Goal: Task Accomplishment & Management: Manage account settings

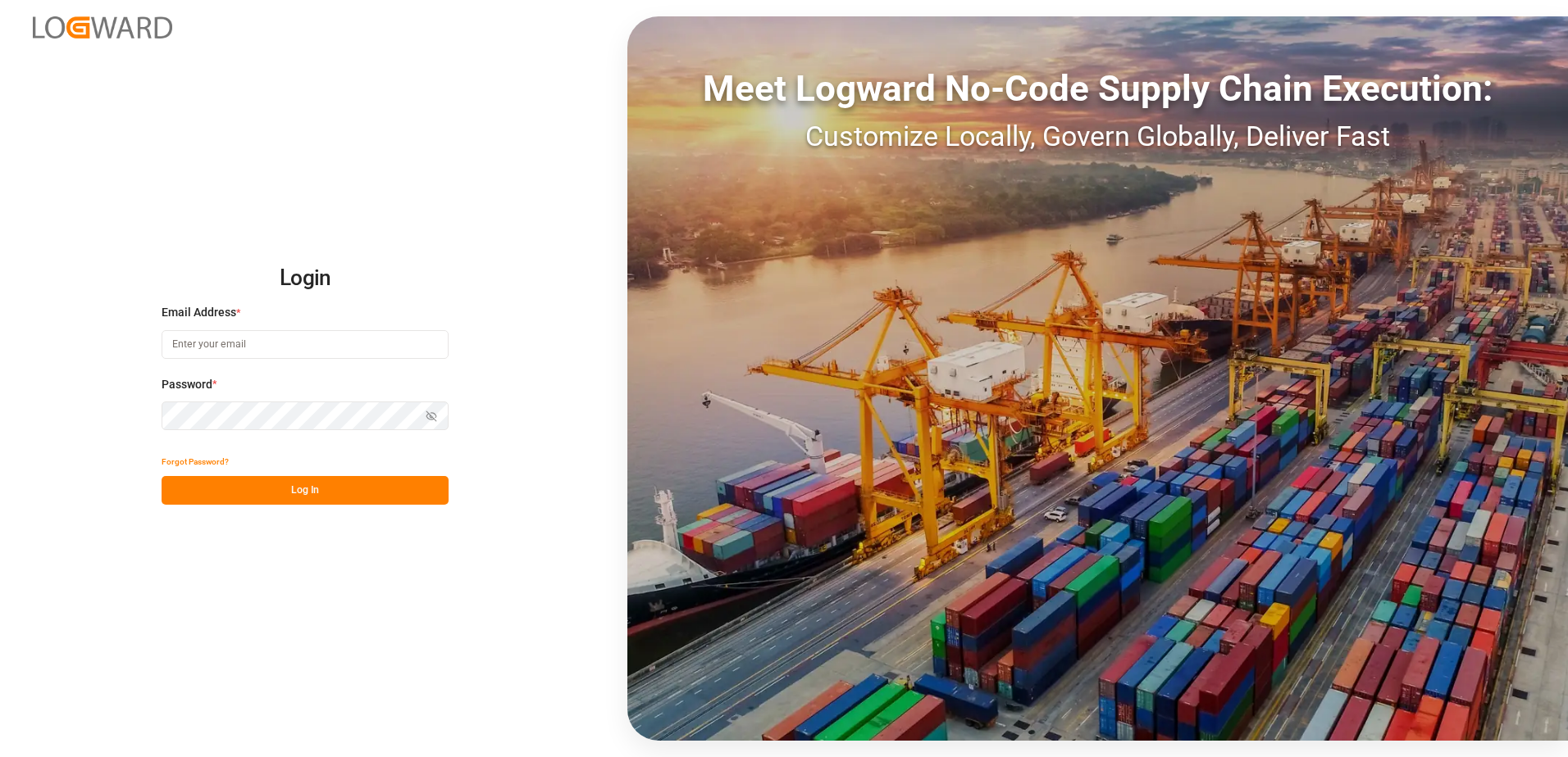
type input "[PERSON_NAME][EMAIL_ADDRESS][DOMAIN_NAME]"
click at [294, 495] on button "Log In" at bounding box center [305, 491] width 287 height 29
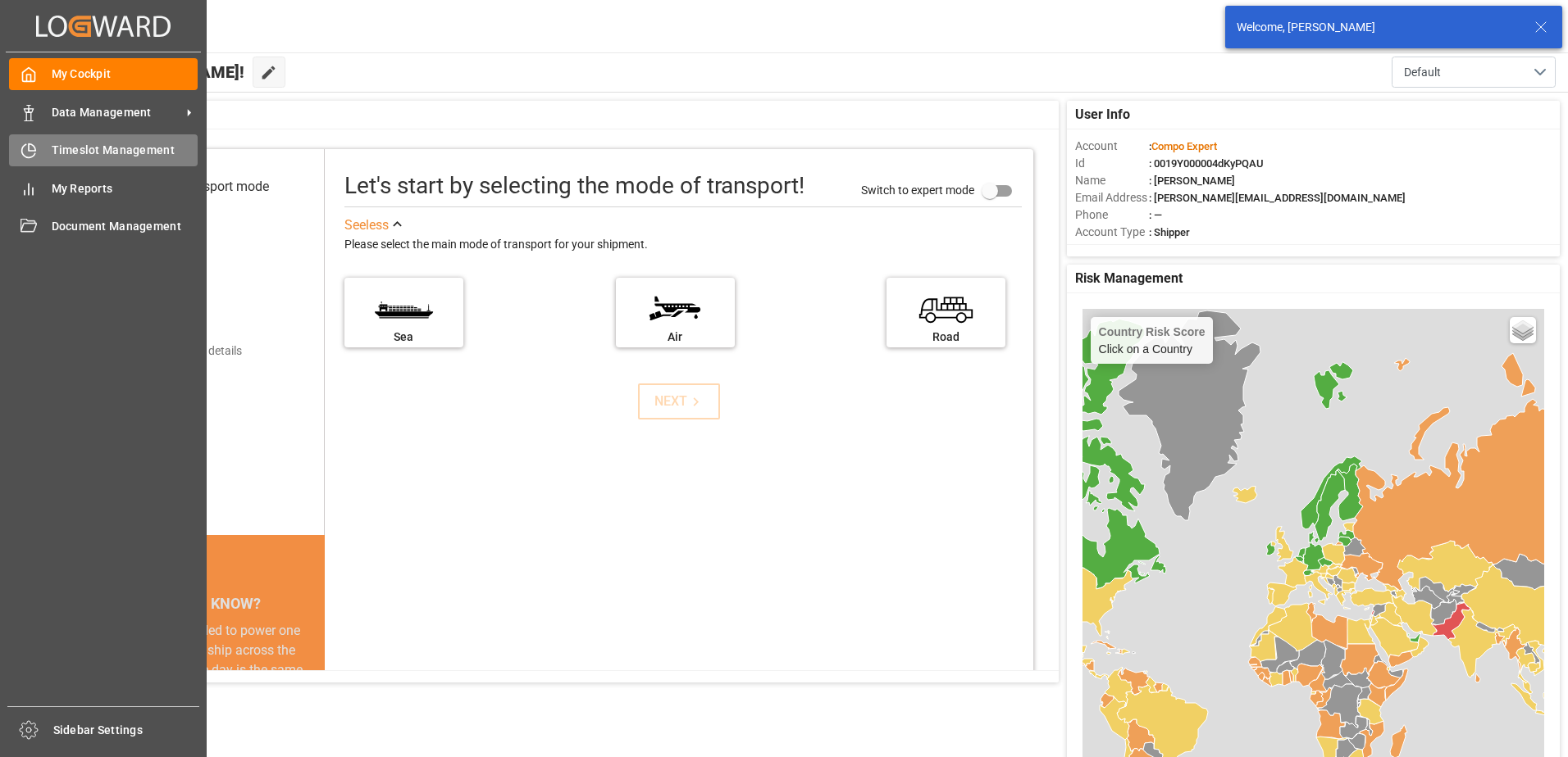
click at [21, 160] on div "Timeslot Management Timeslot Management" at bounding box center [104, 150] width 188 height 32
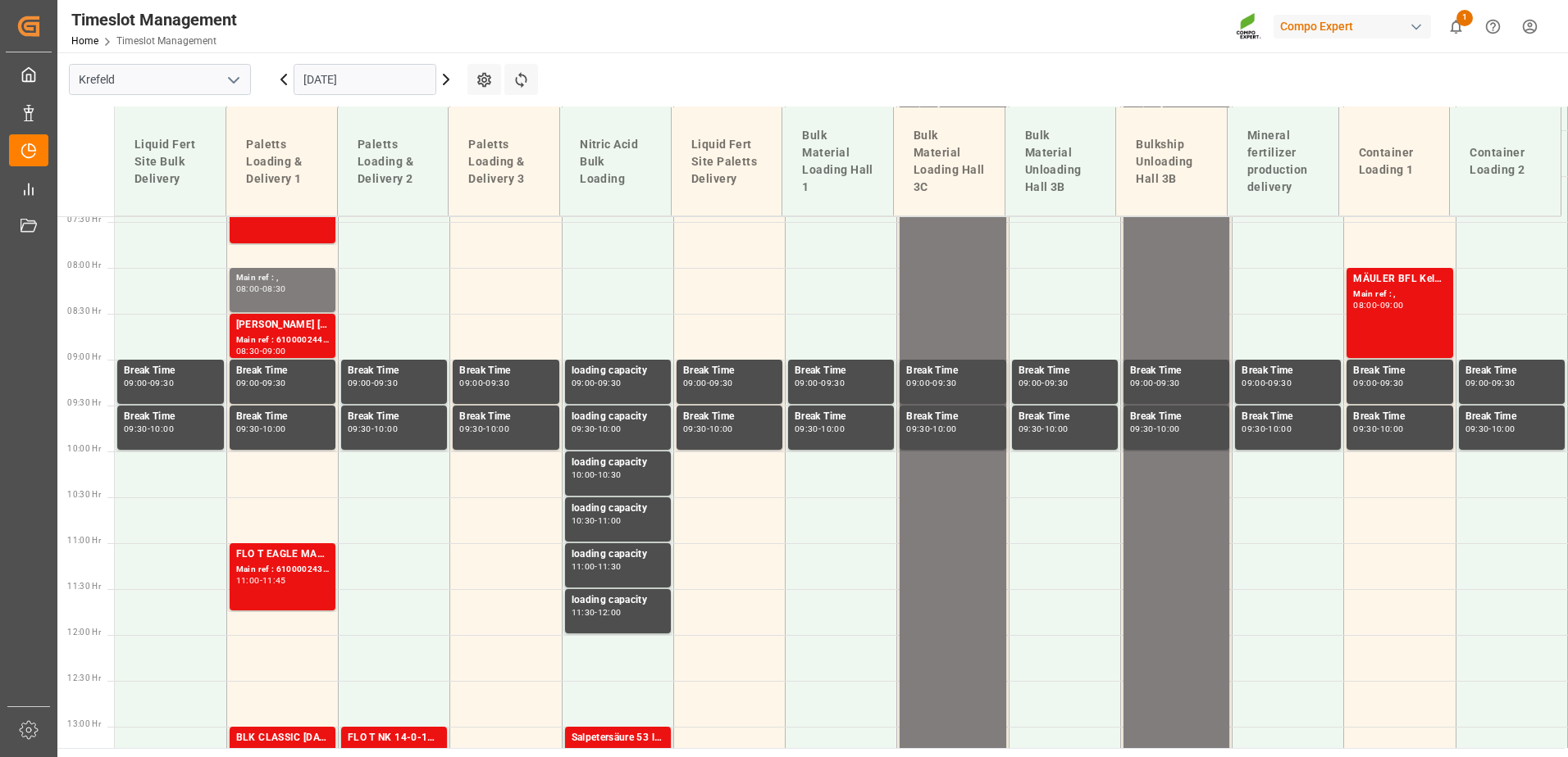
scroll to position [683, 0]
click at [448, 86] on icon at bounding box center [446, 79] width 20 height 20
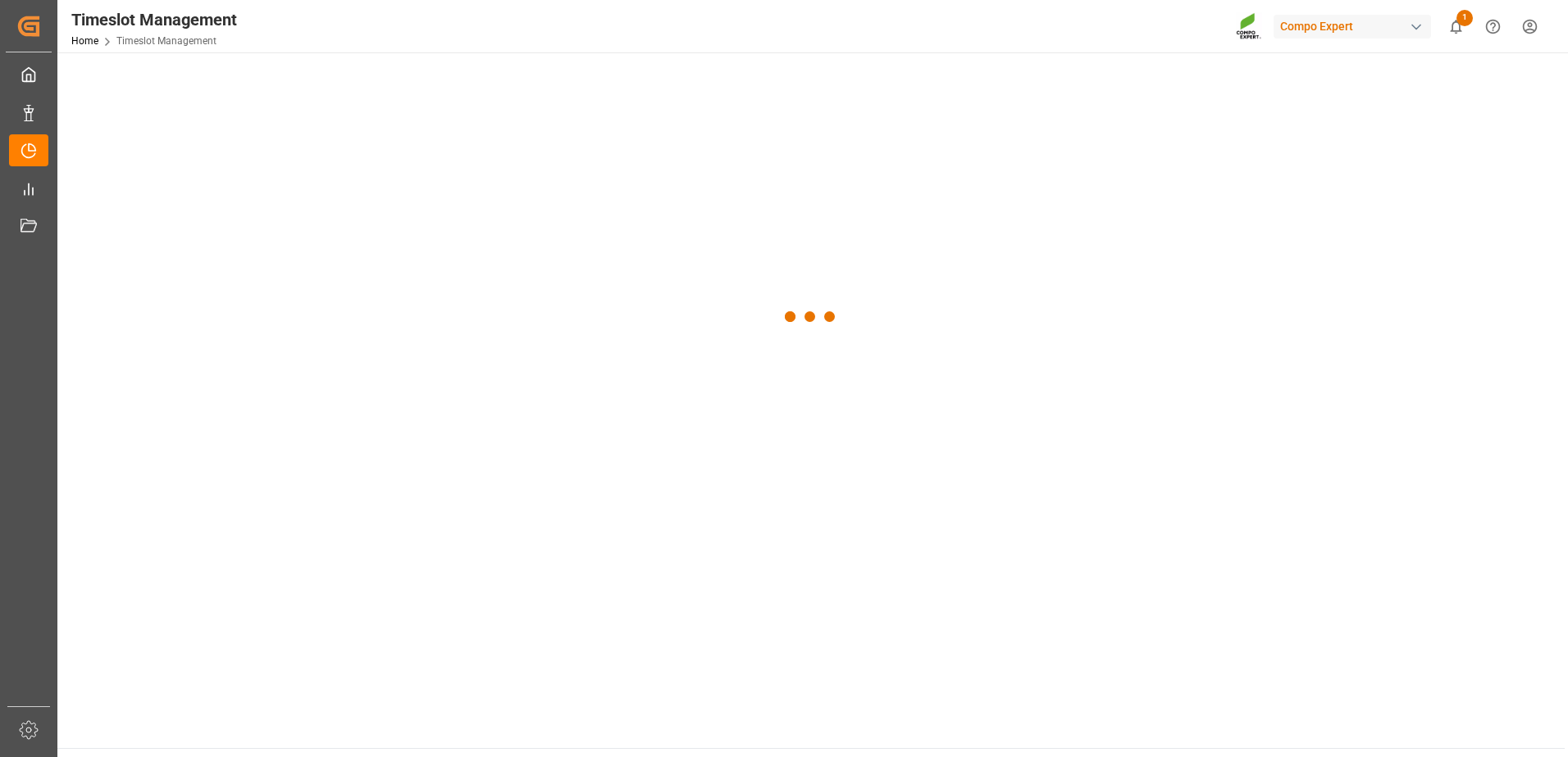
click at [448, 86] on div at bounding box center [811, 317] width 1507 height 530
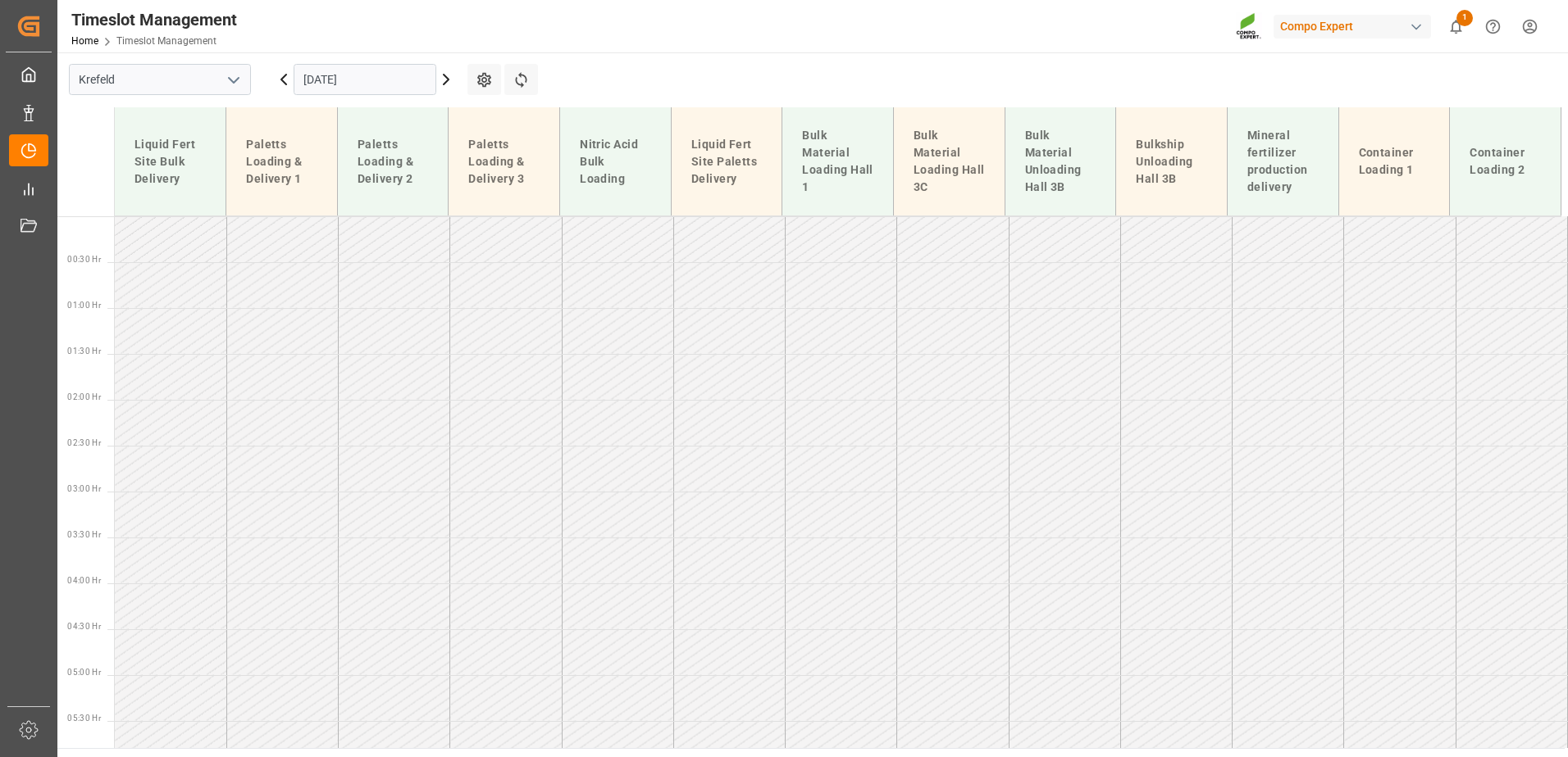
scroll to position [323, 0]
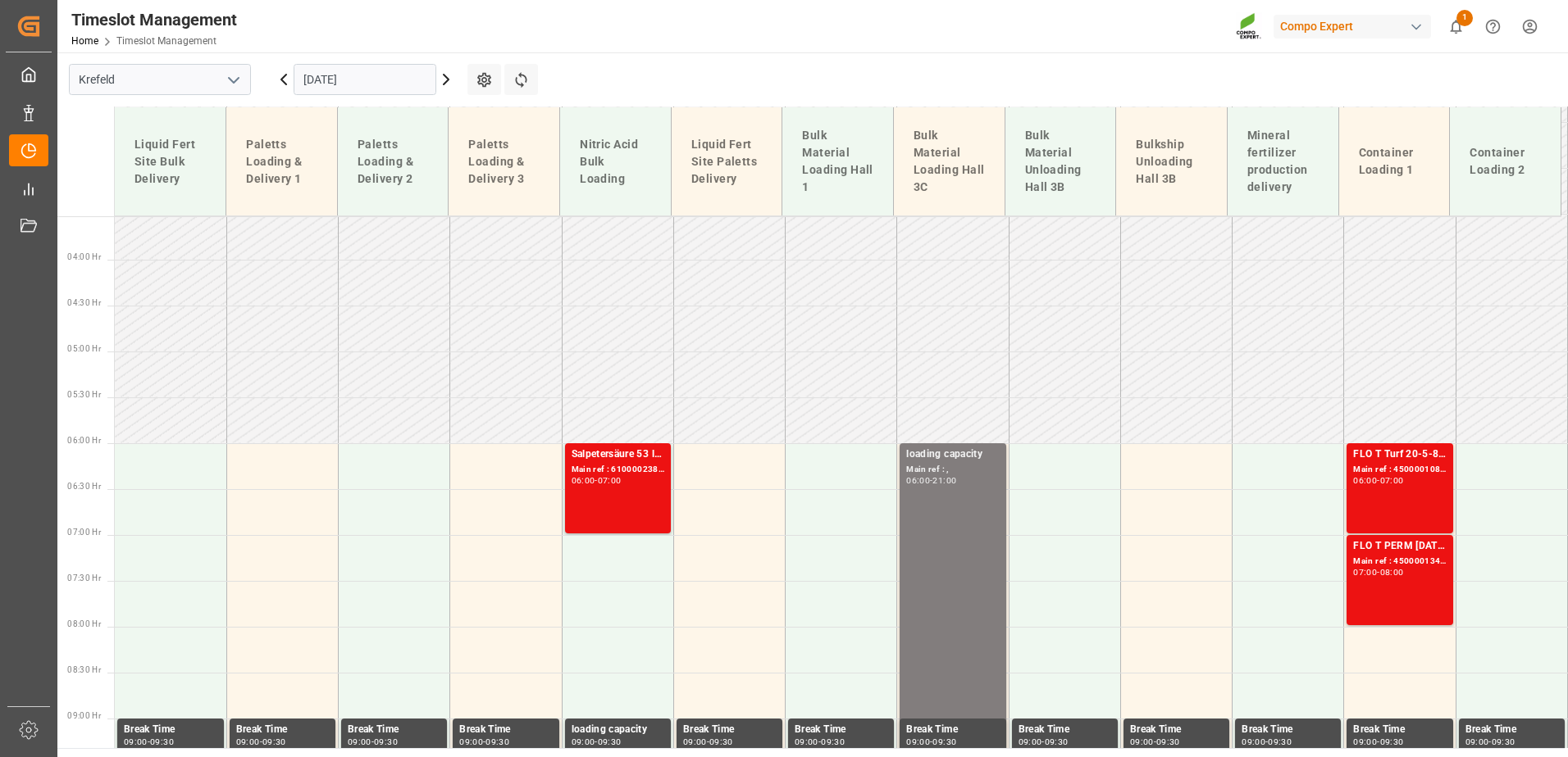
click at [448, 86] on icon at bounding box center [446, 79] width 20 height 20
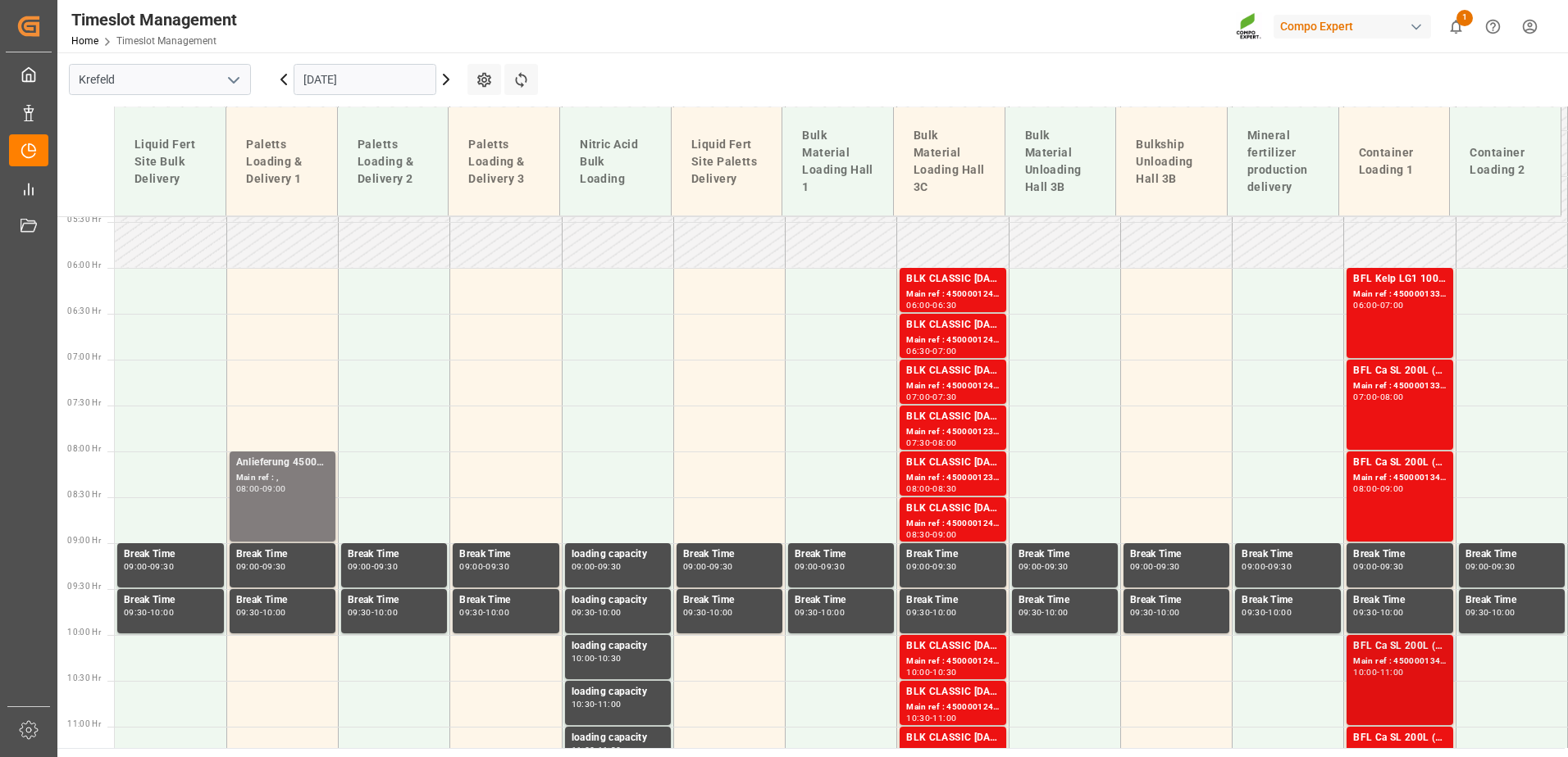
scroll to position [356, 0]
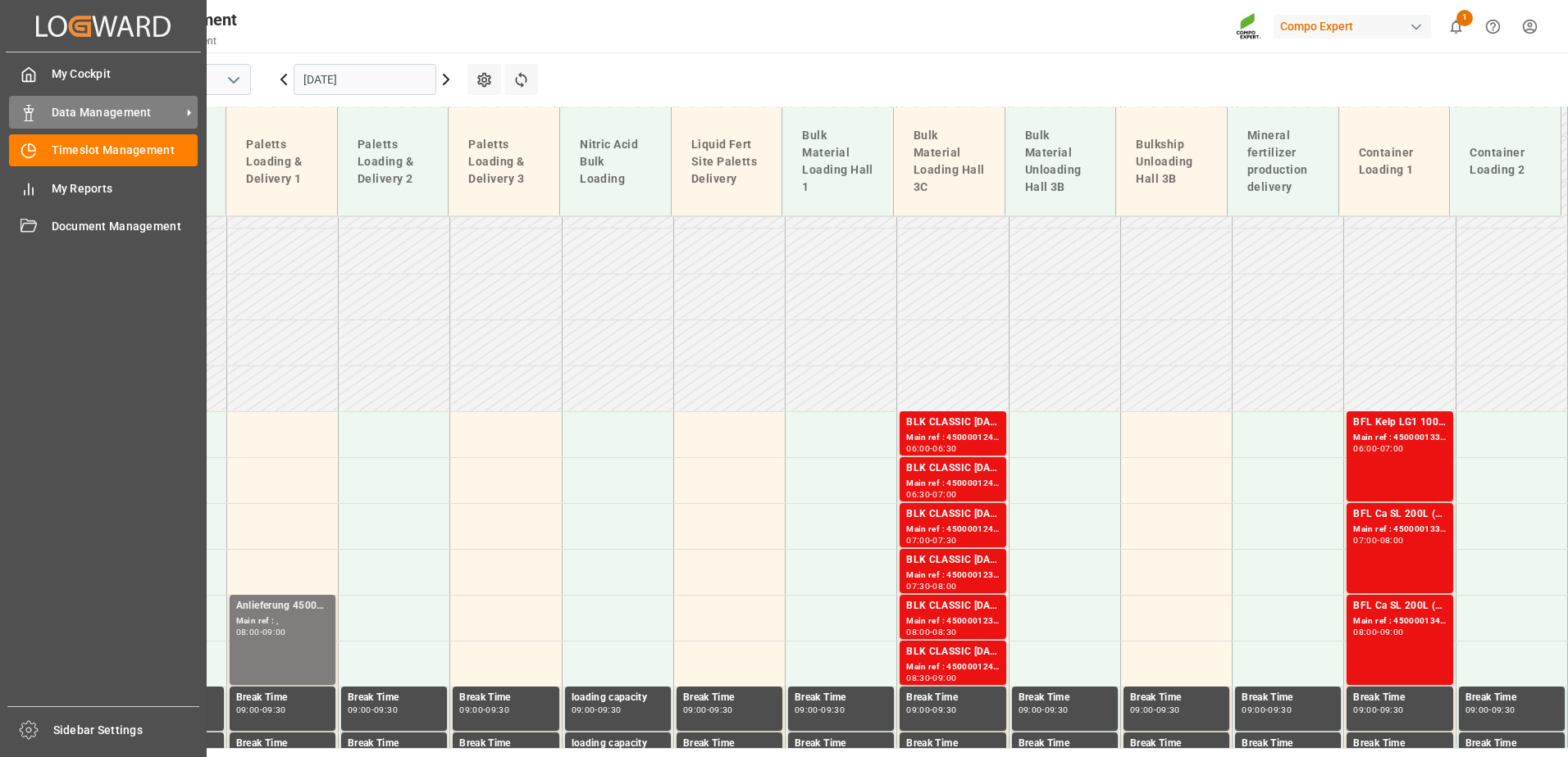
click at [53, 108] on span "Data Management" at bounding box center [116, 113] width 129 height 17
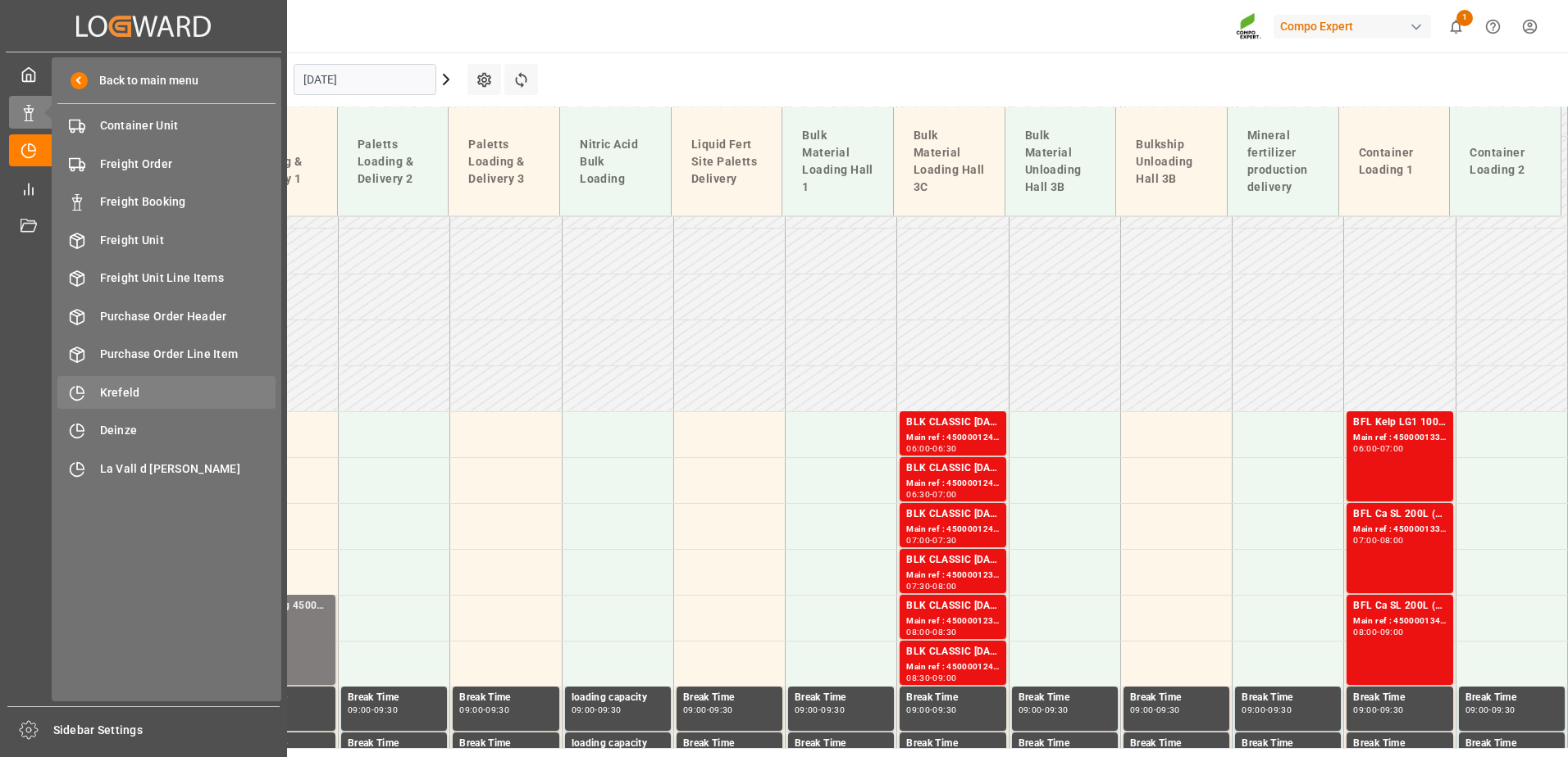
click at [116, 381] on div "Krefeld Krefeld" at bounding box center [166, 392] width 218 height 32
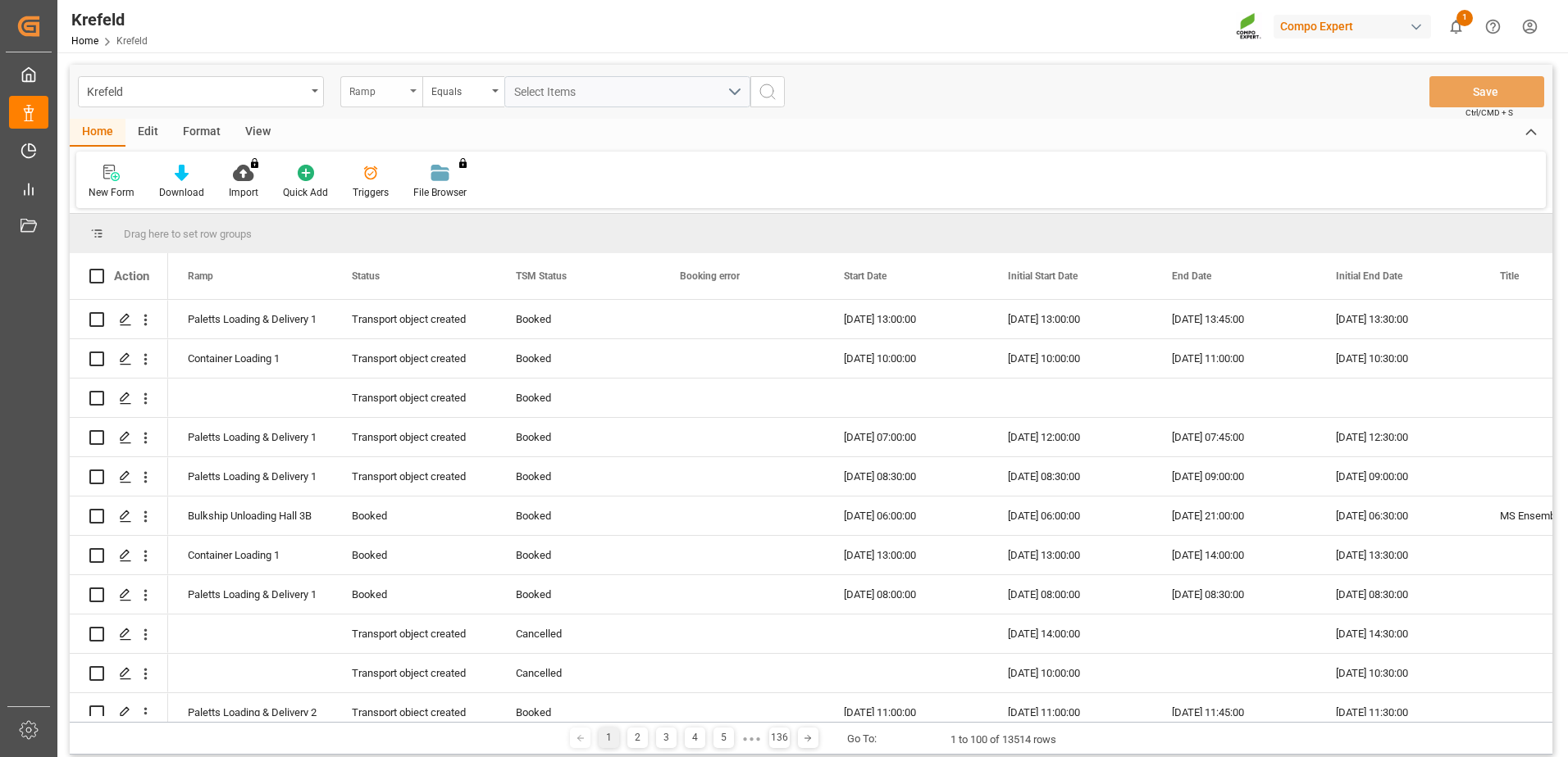
click at [377, 96] on div "Ramp" at bounding box center [377, 90] width 56 height 19
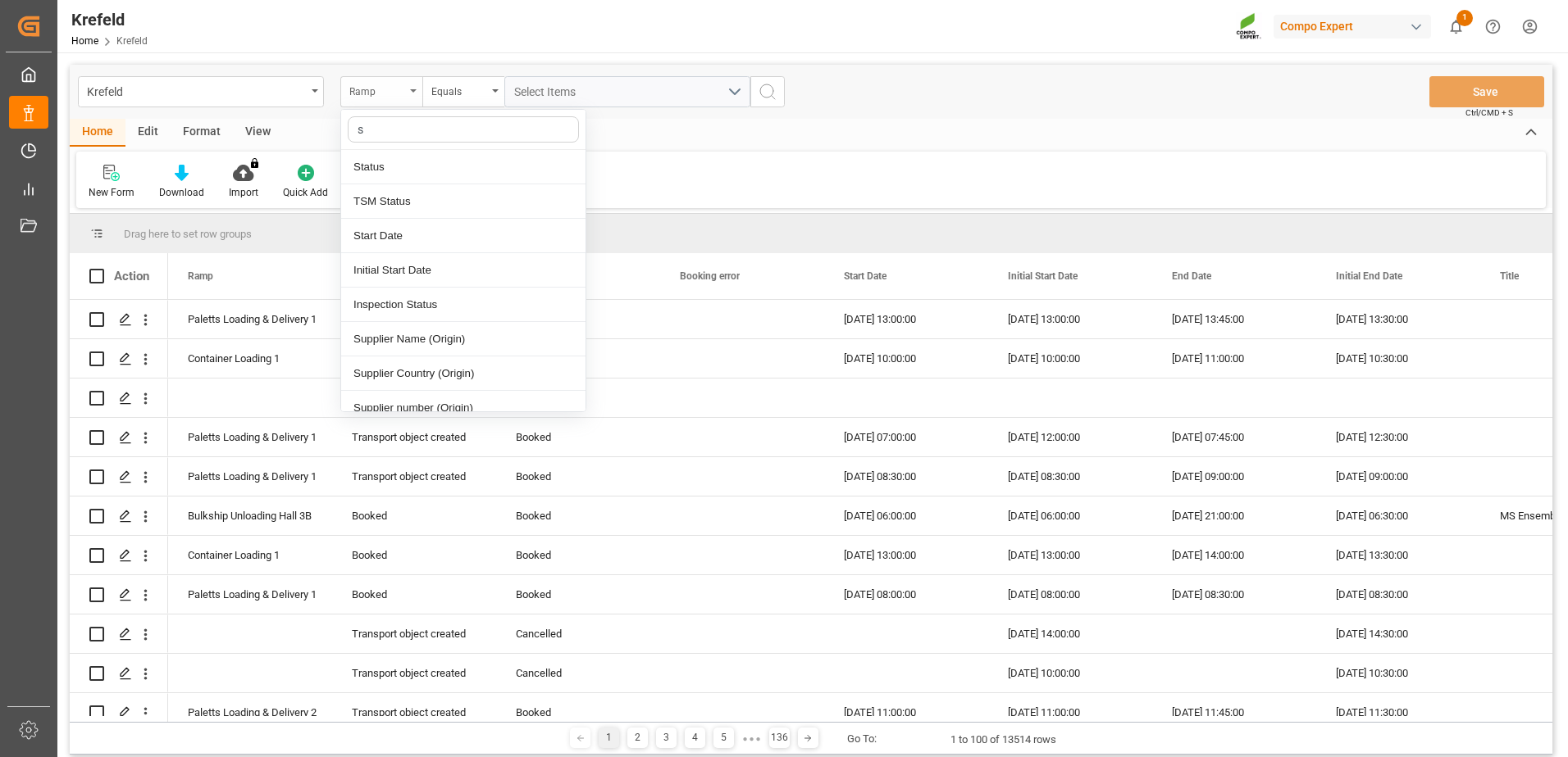
type input "sa"
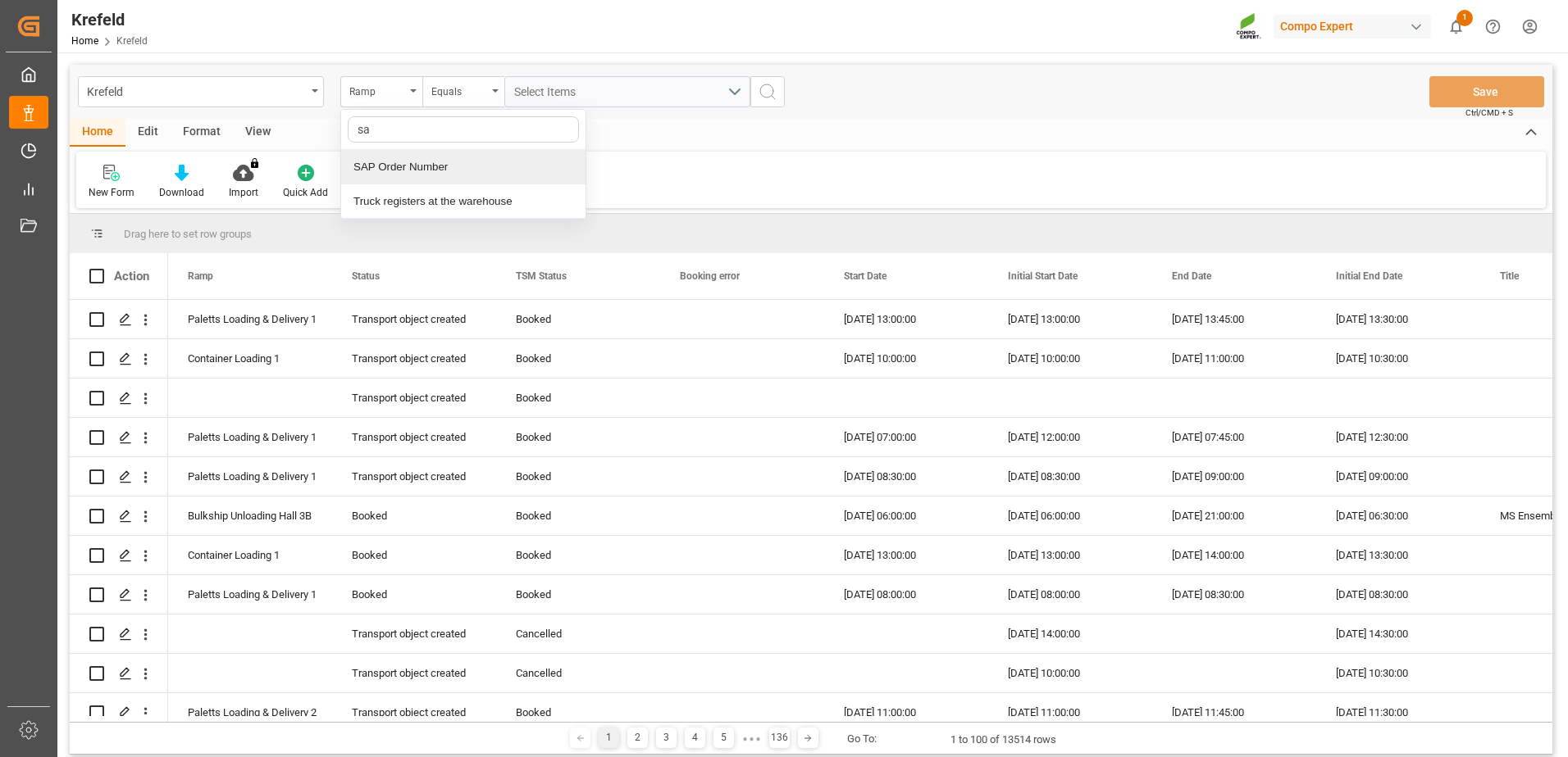
click at [404, 164] on div "SAP Order Number" at bounding box center [464, 167] width 245 height 34
click at [466, 98] on div "Equals" at bounding box center [459, 90] width 56 height 19
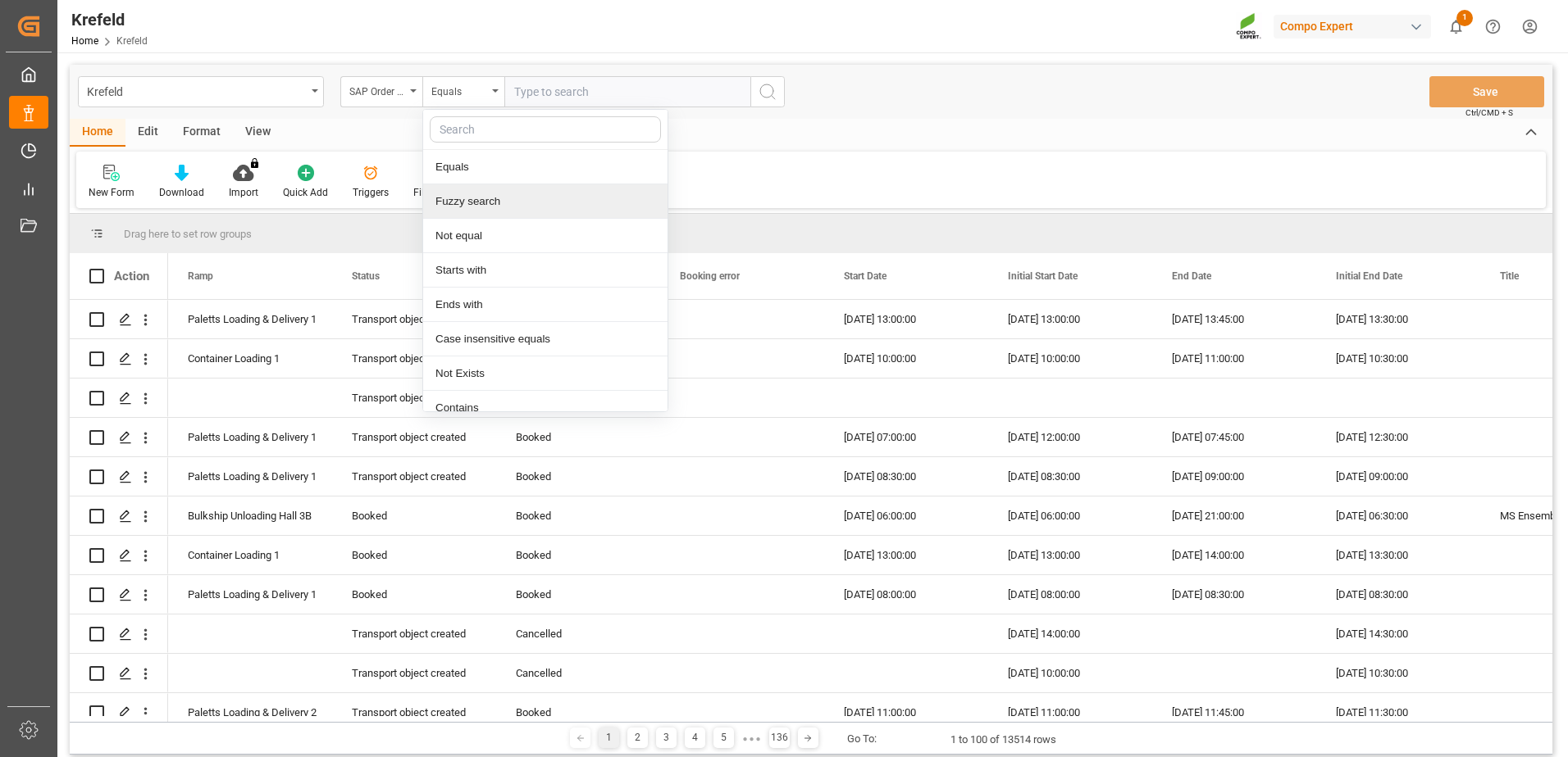
click at [464, 193] on div "Fuzzy search" at bounding box center [545, 202] width 245 height 34
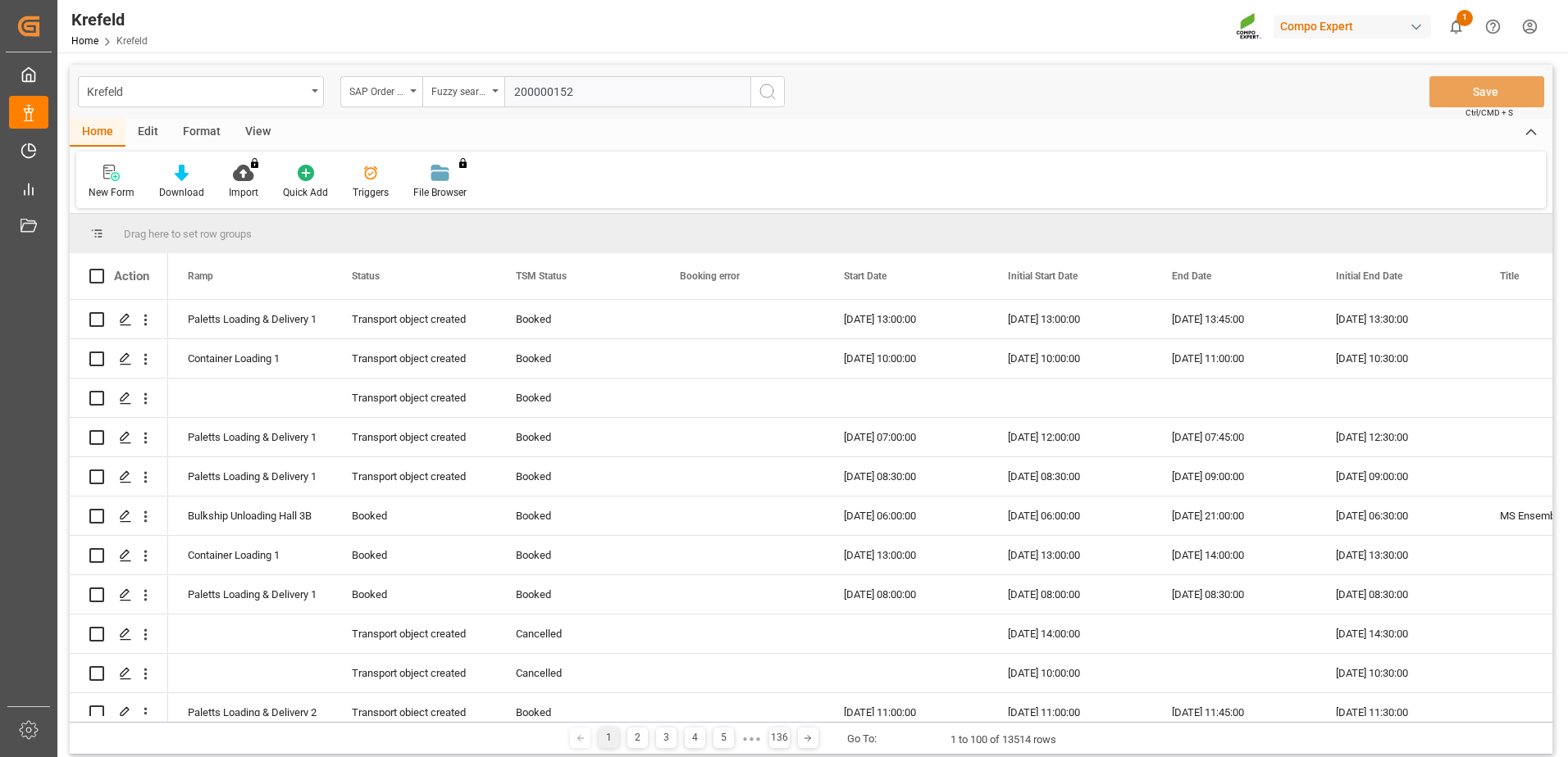
type input "2000001529"
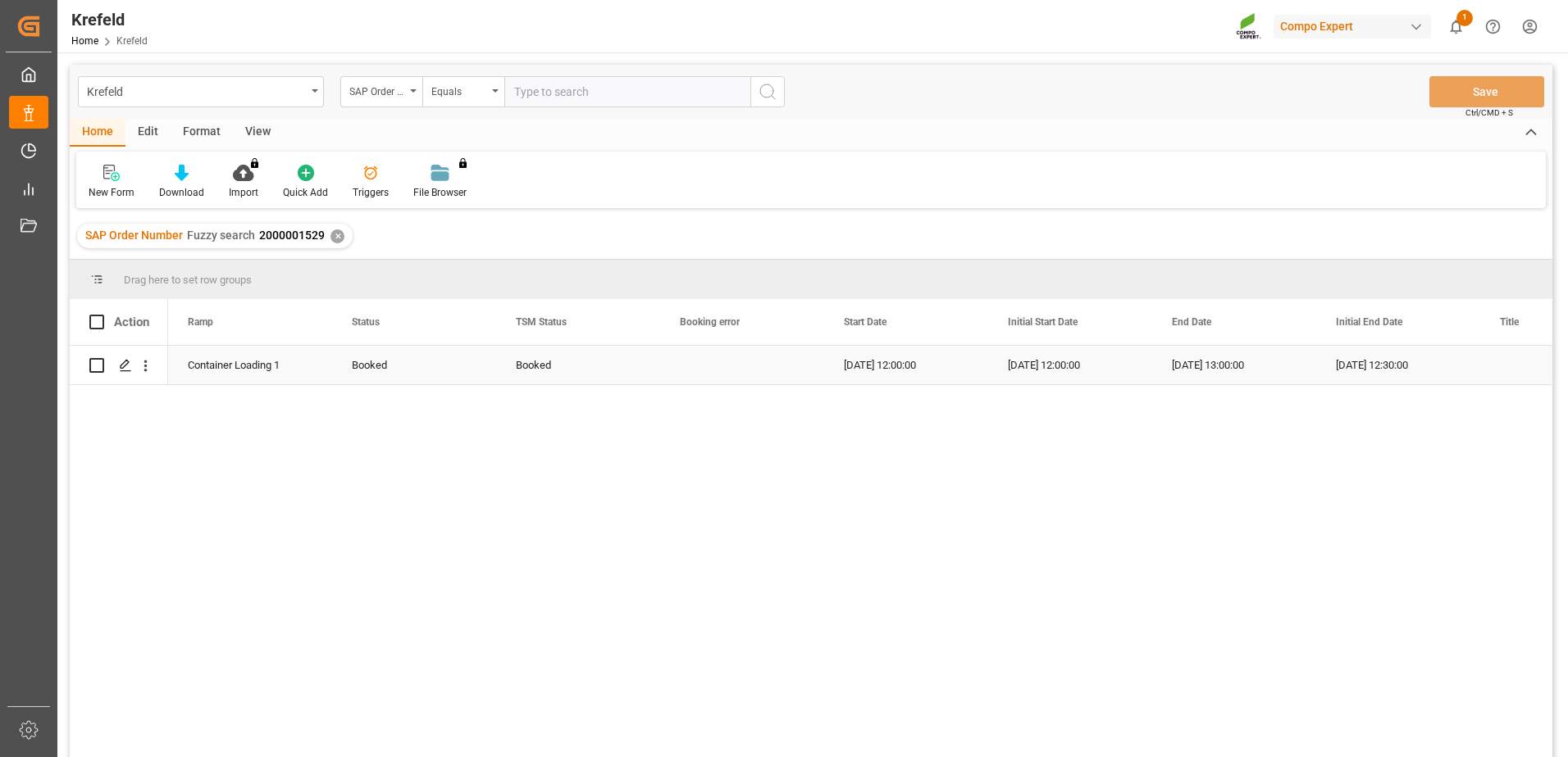
click at [1374, 370] on div "[DATE] 12:30:00" at bounding box center [1399, 364] width 164 height 38
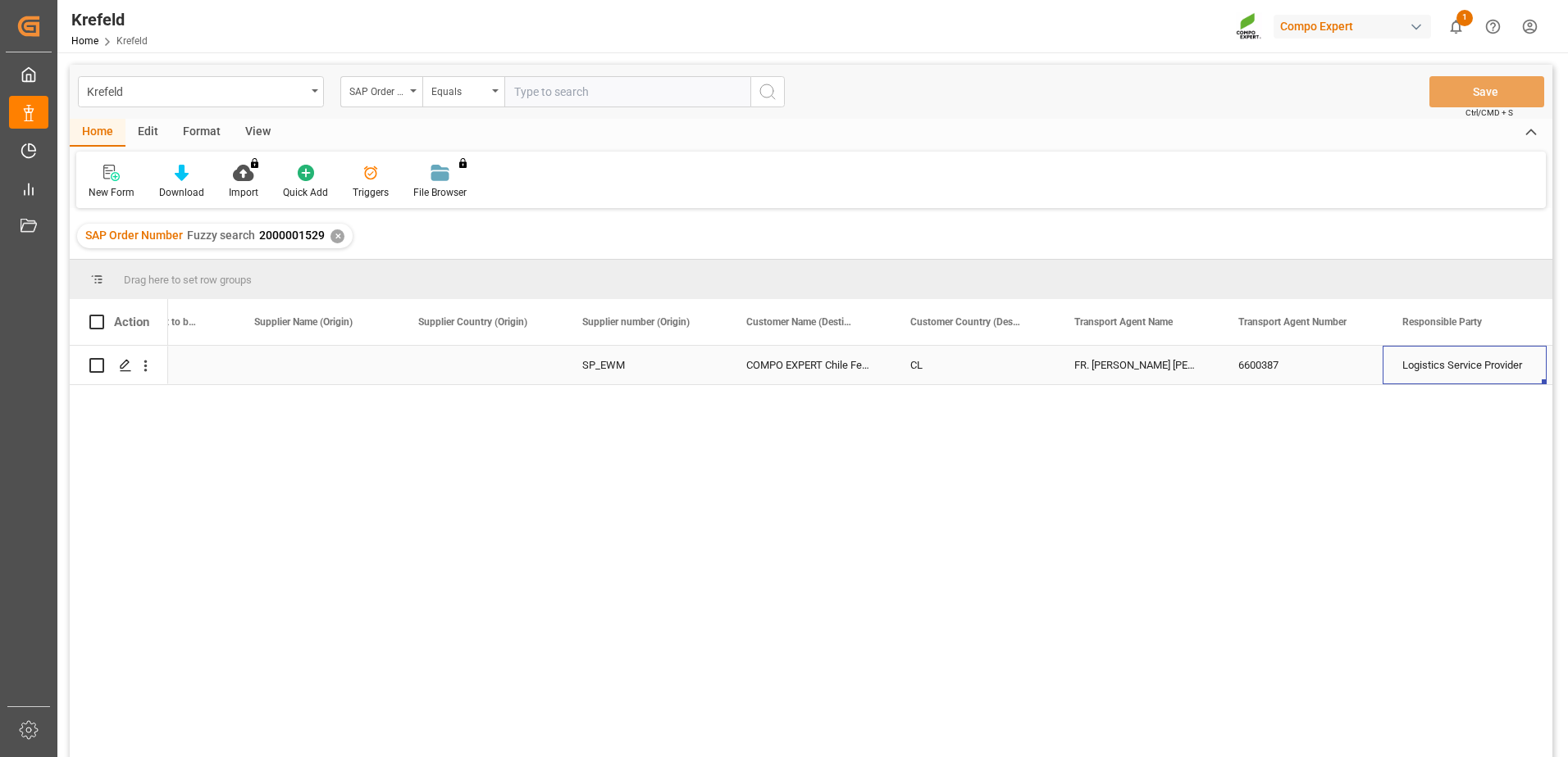
scroll to position [0, 2722]
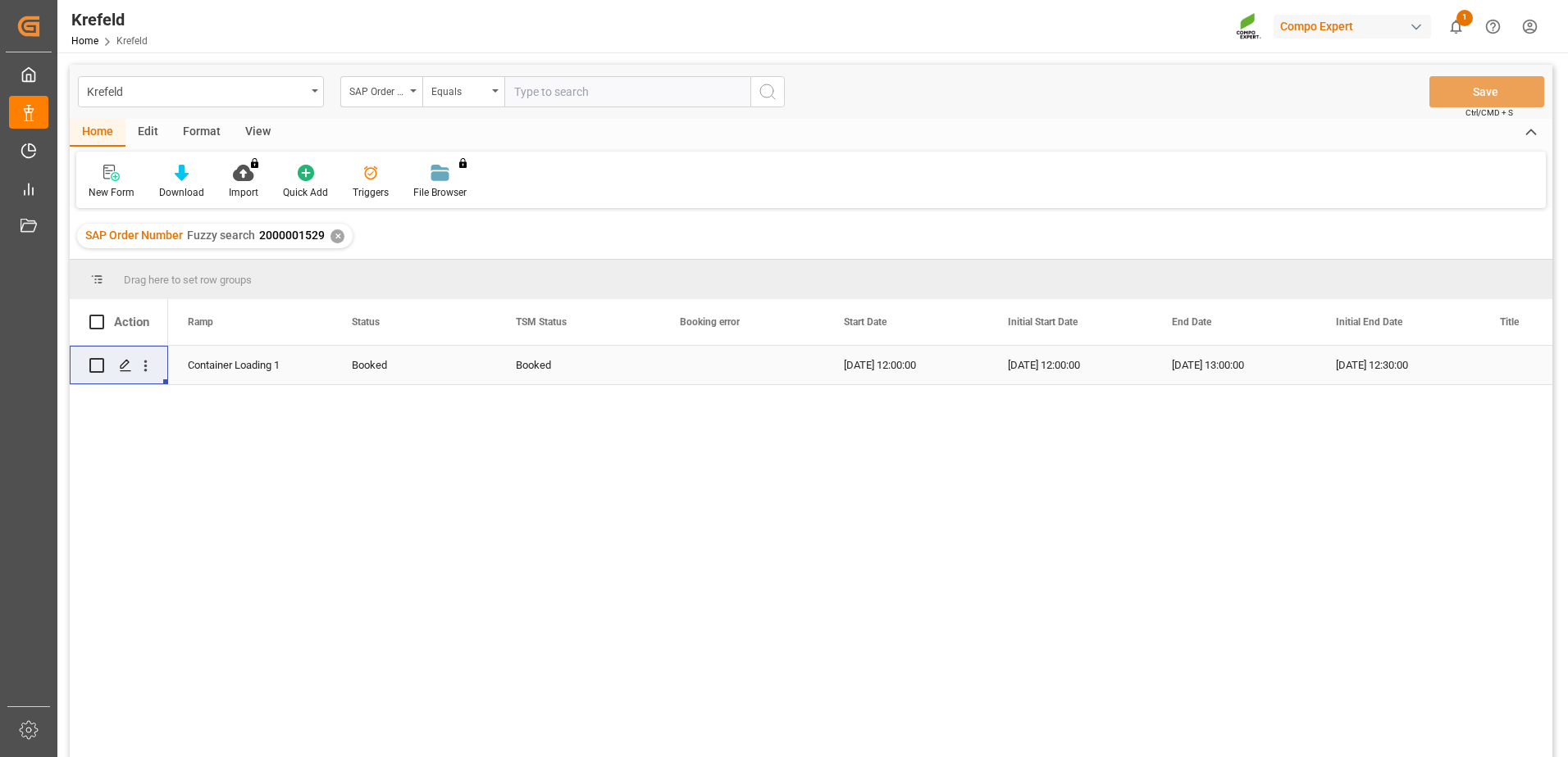
click at [526, 367] on div "Booked" at bounding box center [579, 365] width 125 height 38
click at [401, 363] on div "Booked" at bounding box center [414, 365] width 125 height 38
click at [477, 370] on input "Booked" at bounding box center [413, 375] width 138 height 31
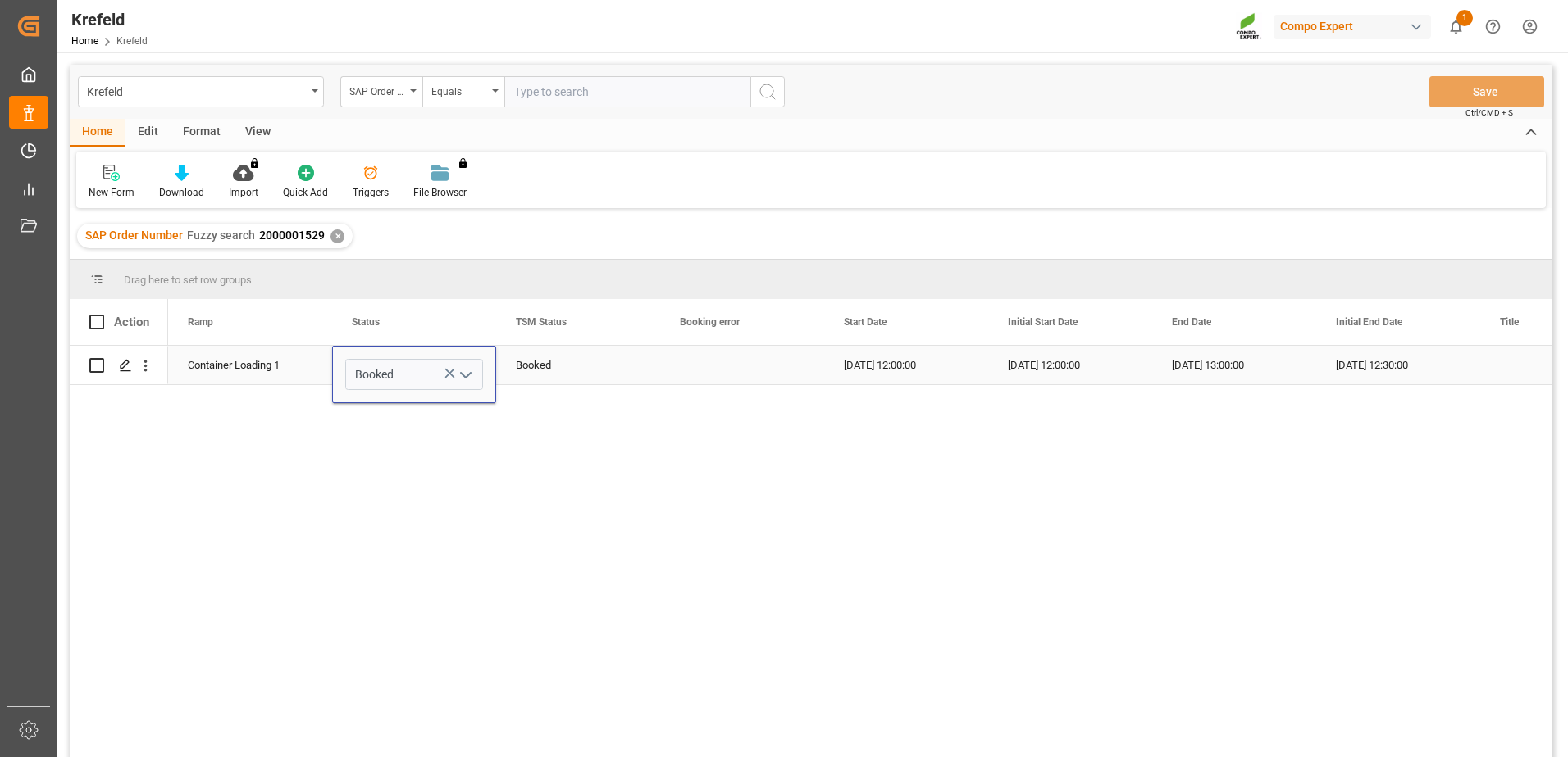
click at [467, 374] on icon "open menu" at bounding box center [466, 375] width 20 height 20
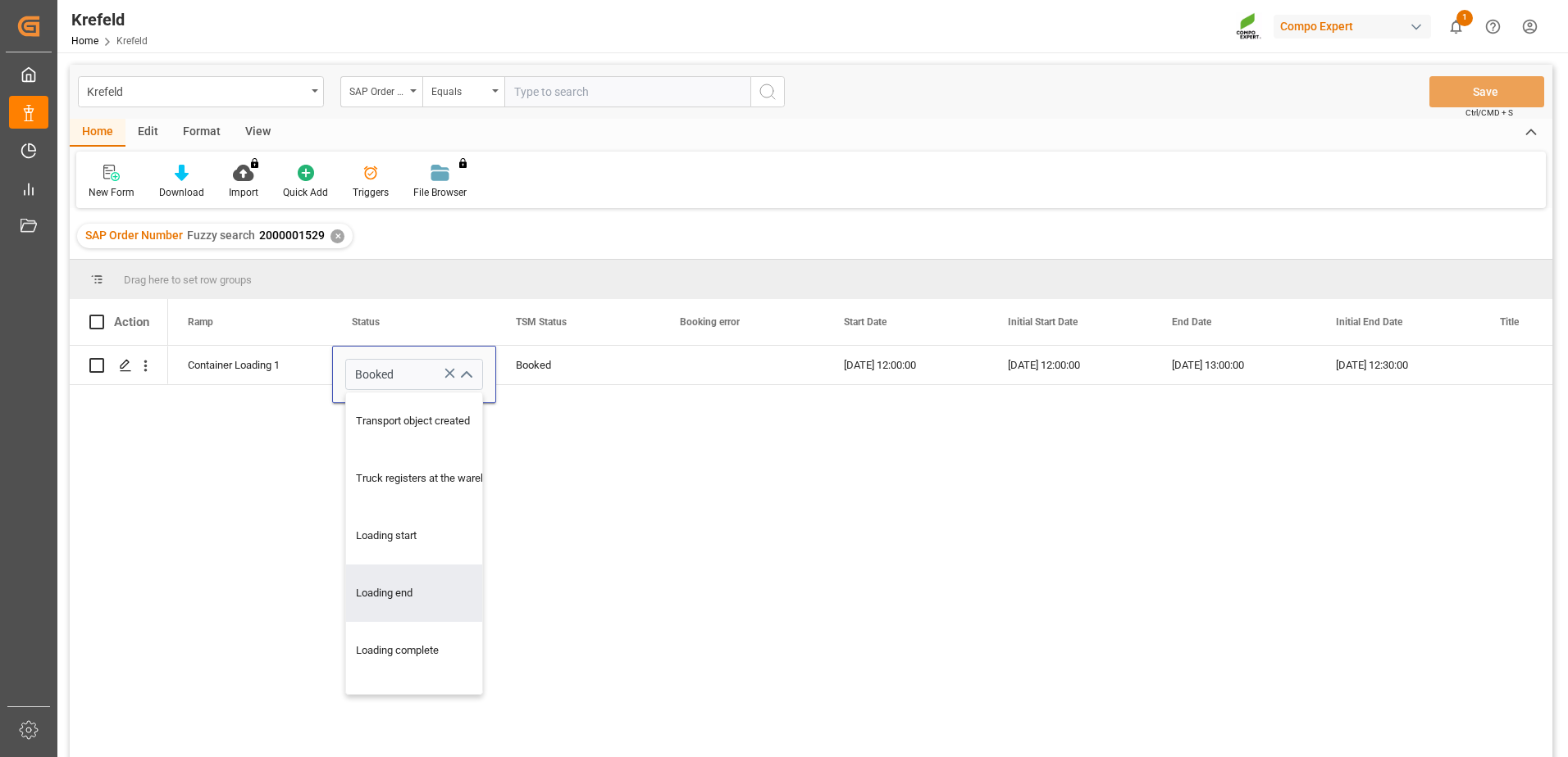
click at [559, 541] on div "884ba83e5fc5 [DATE] 12:30:00 [DATE] 13:00:00 [DATE] 12:00:00 [DATE] 12:00:00 Bo…" at bounding box center [859, 556] width 1384 height 422
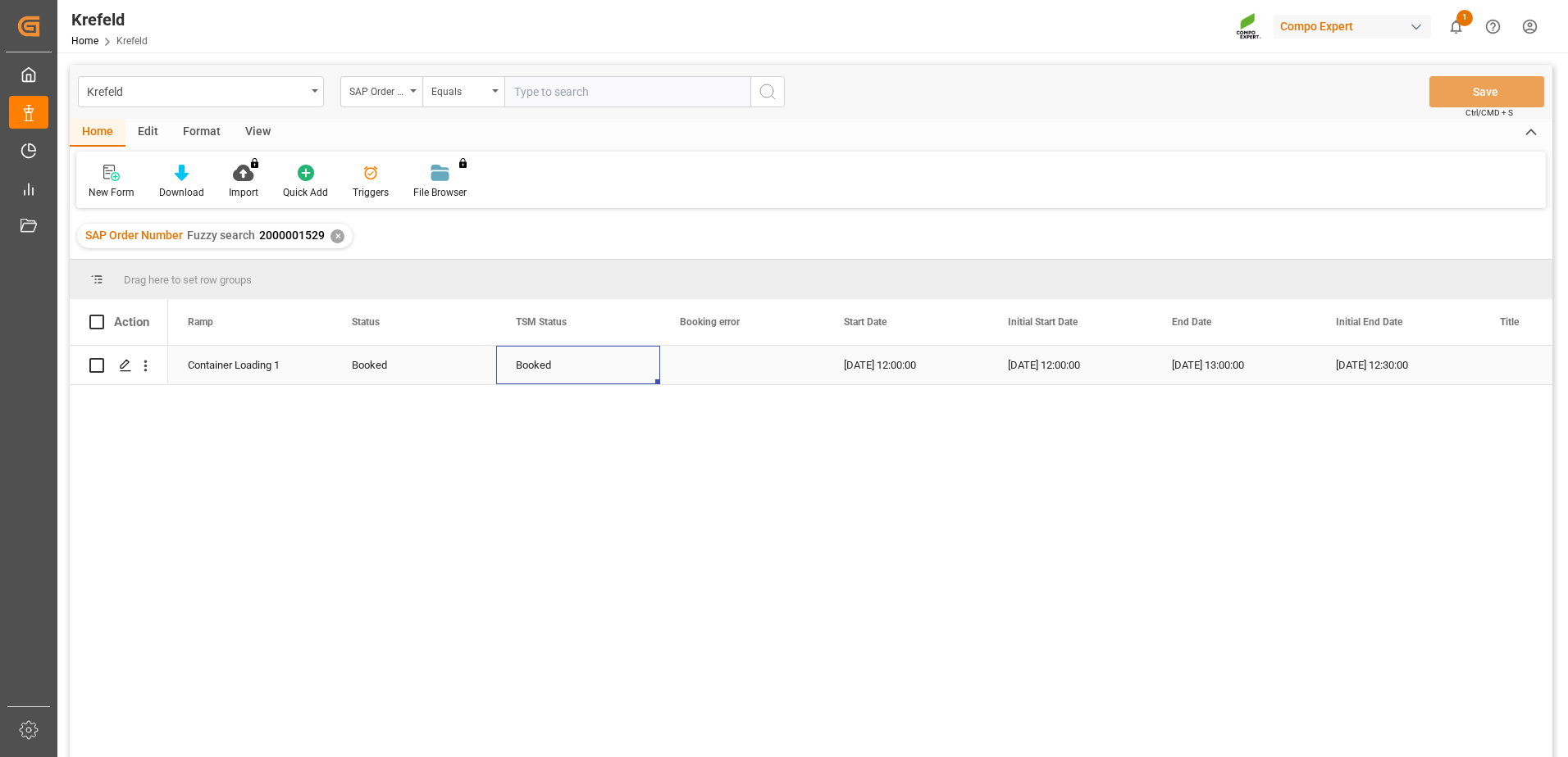
click at [532, 372] on div "Booked" at bounding box center [579, 365] width 125 height 38
click at [627, 376] on polyline "open menu" at bounding box center [629, 376] width 9 height 5
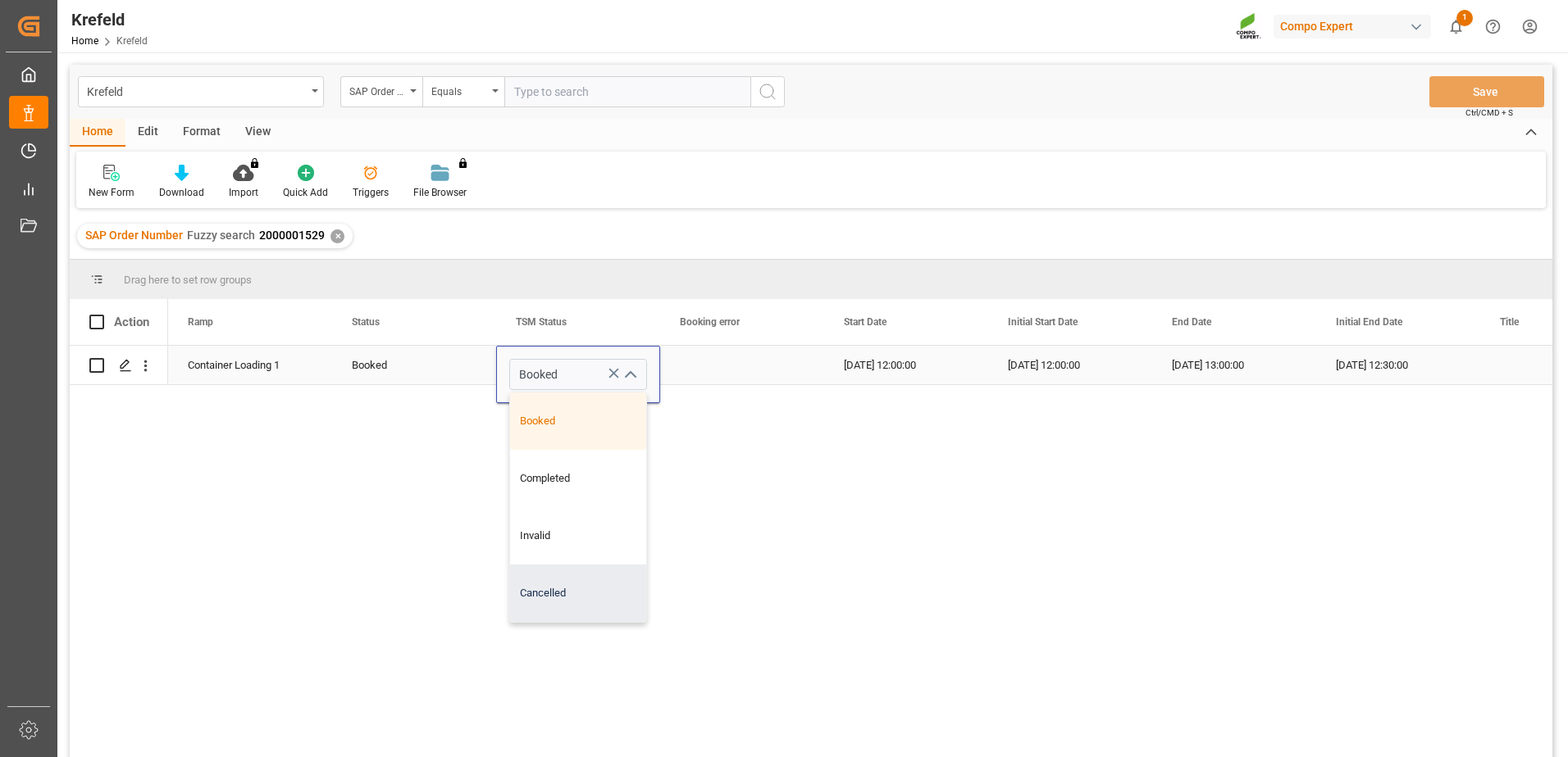
click at [544, 597] on div "Cancelled" at bounding box center [578, 593] width 136 height 57
type input "Cancelled"
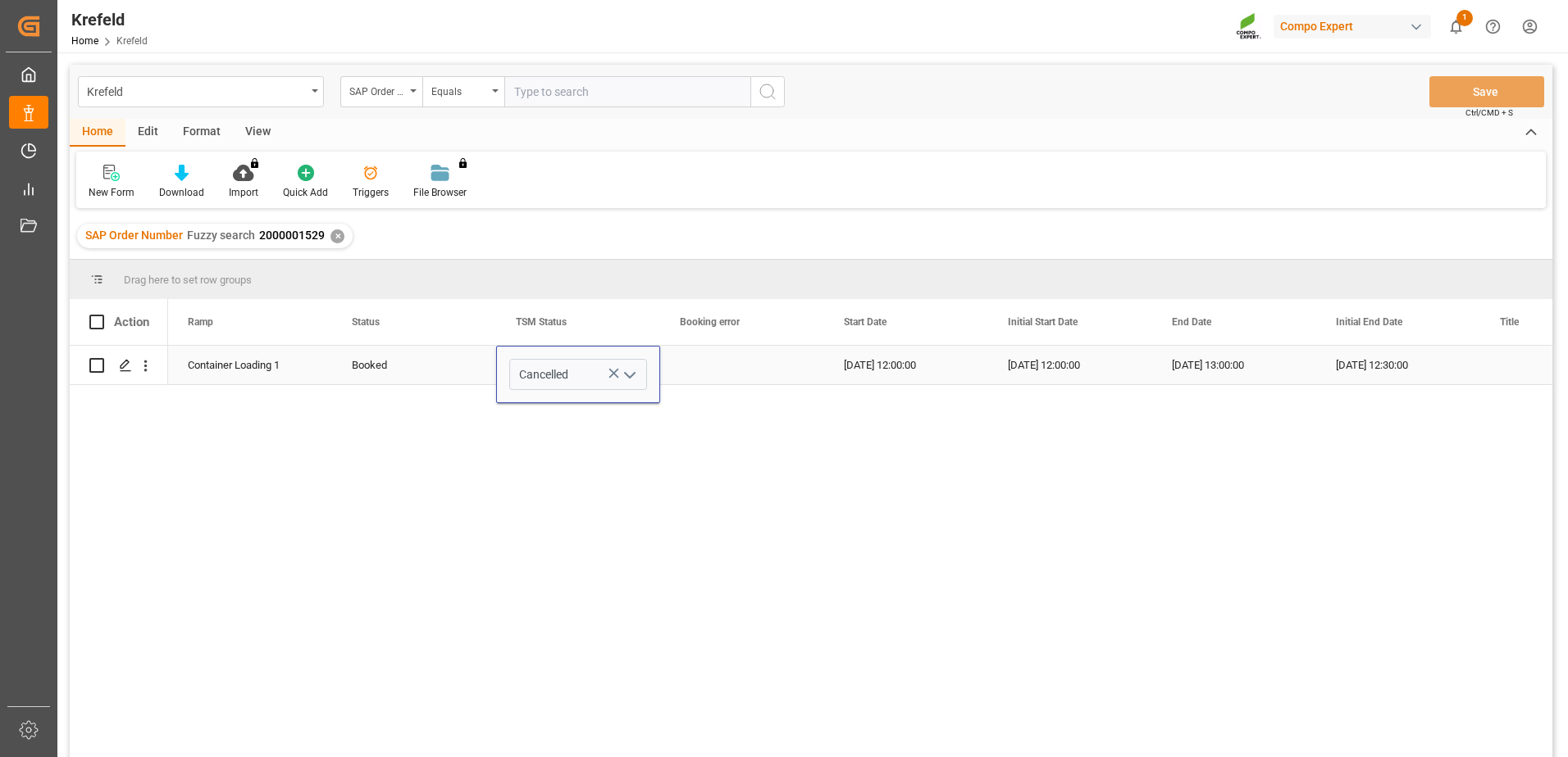
click at [692, 354] on div "Press SPACE to select this row." at bounding box center [742, 364] width 164 height 38
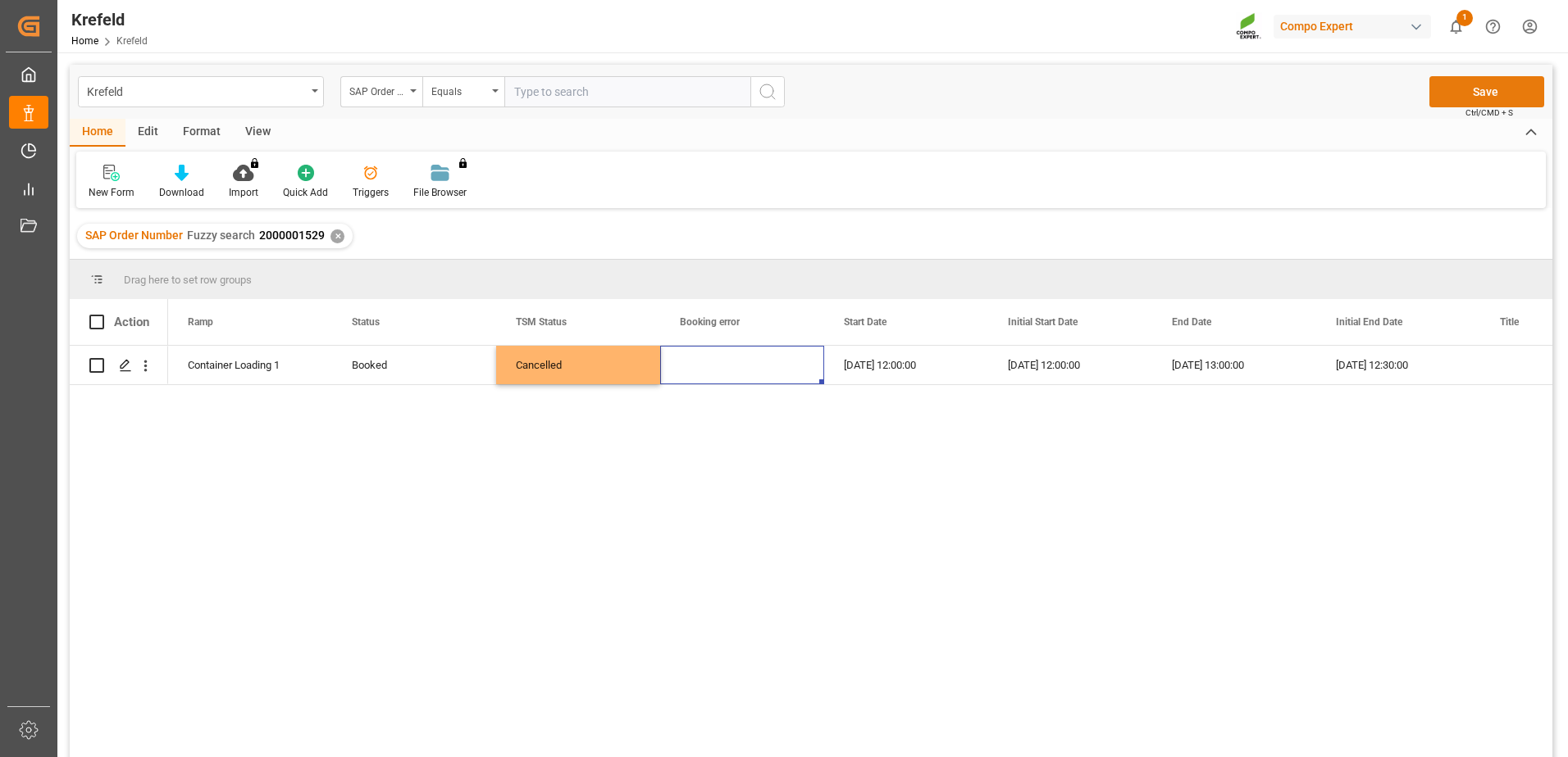
click at [1490, 94] on button "Save" at bounding box center [1487, 92] width 115 height 31
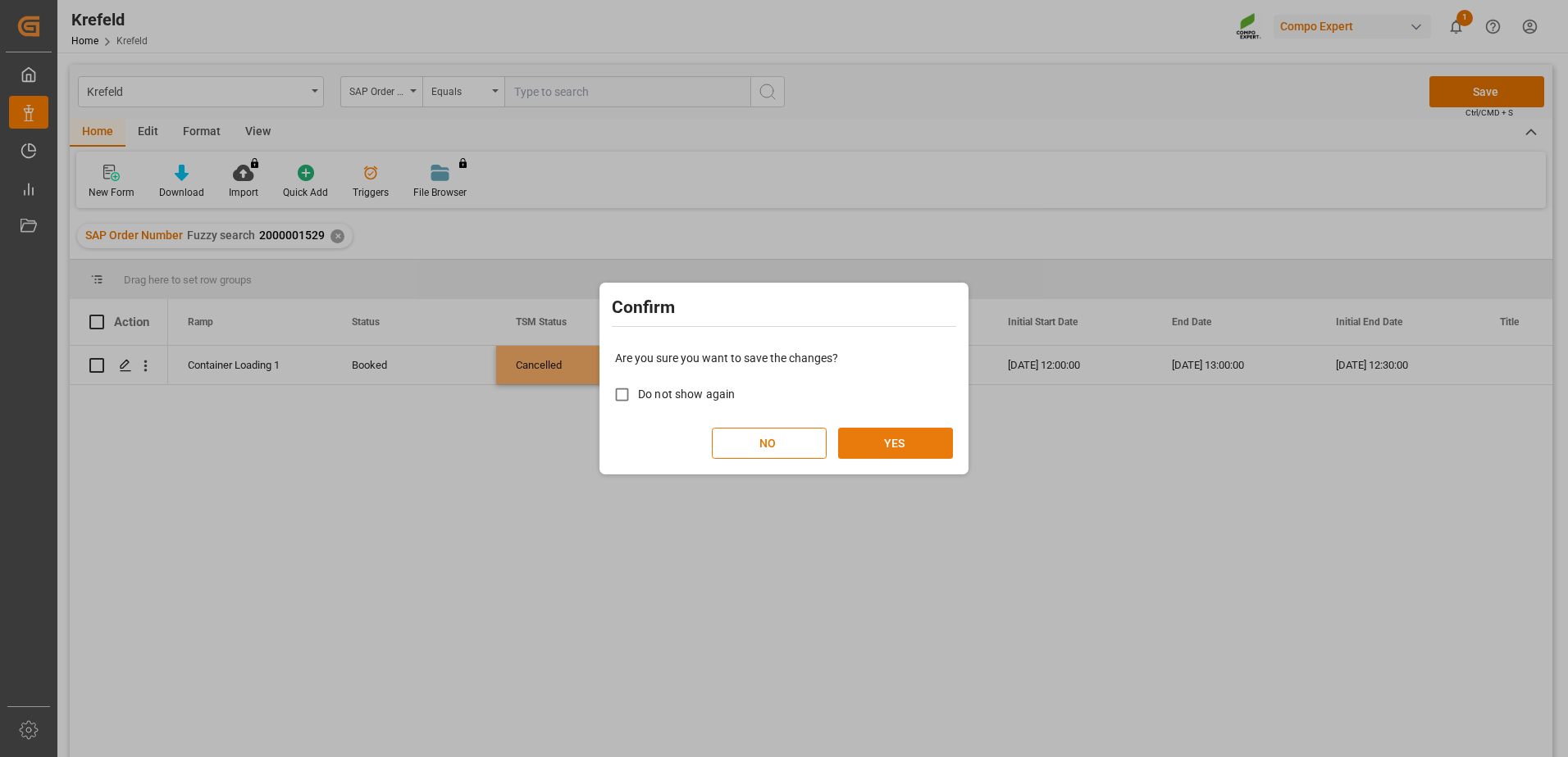
click at [918, 454] on button "YES" at bounding box center [895, 443] width 115 height 31
